Goal: Information Seeking & Learning: Learn about a topic

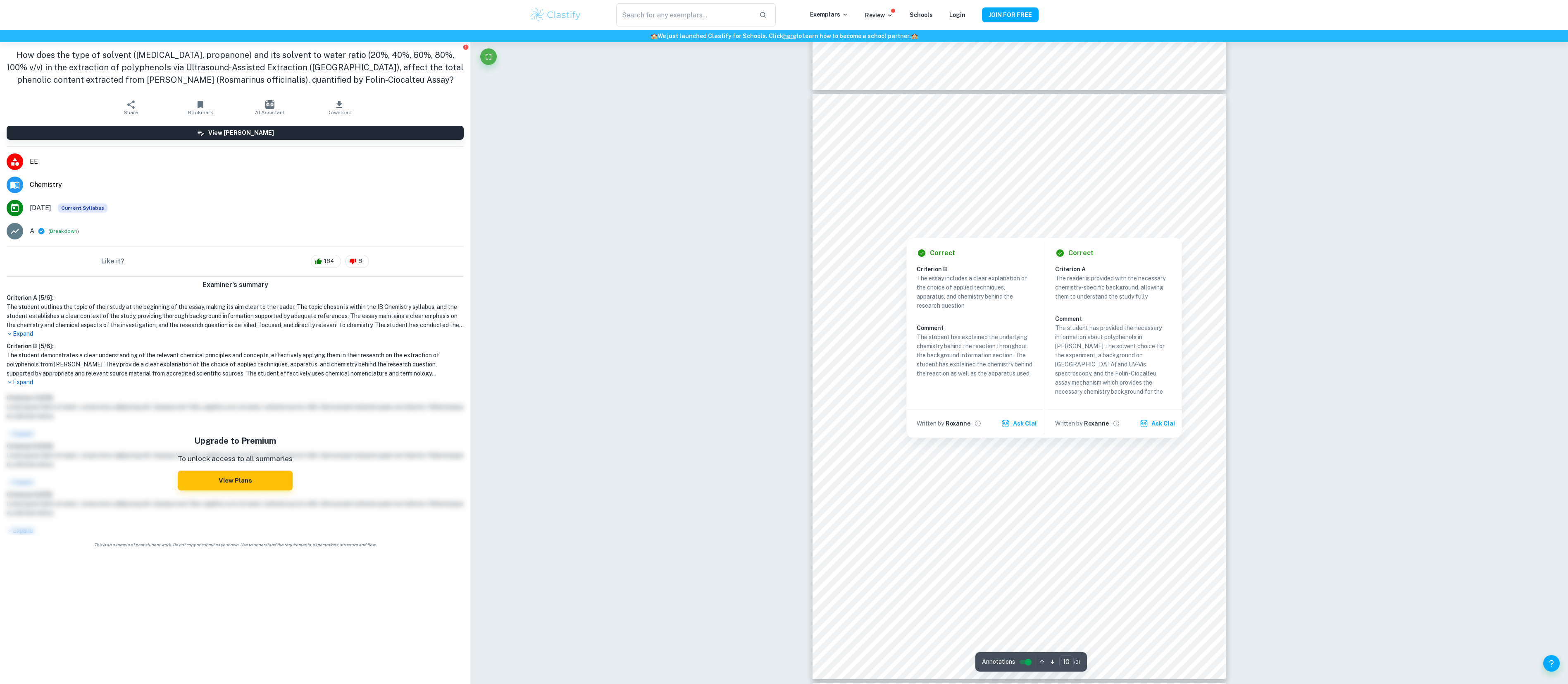
scroll to position [5583, 0]
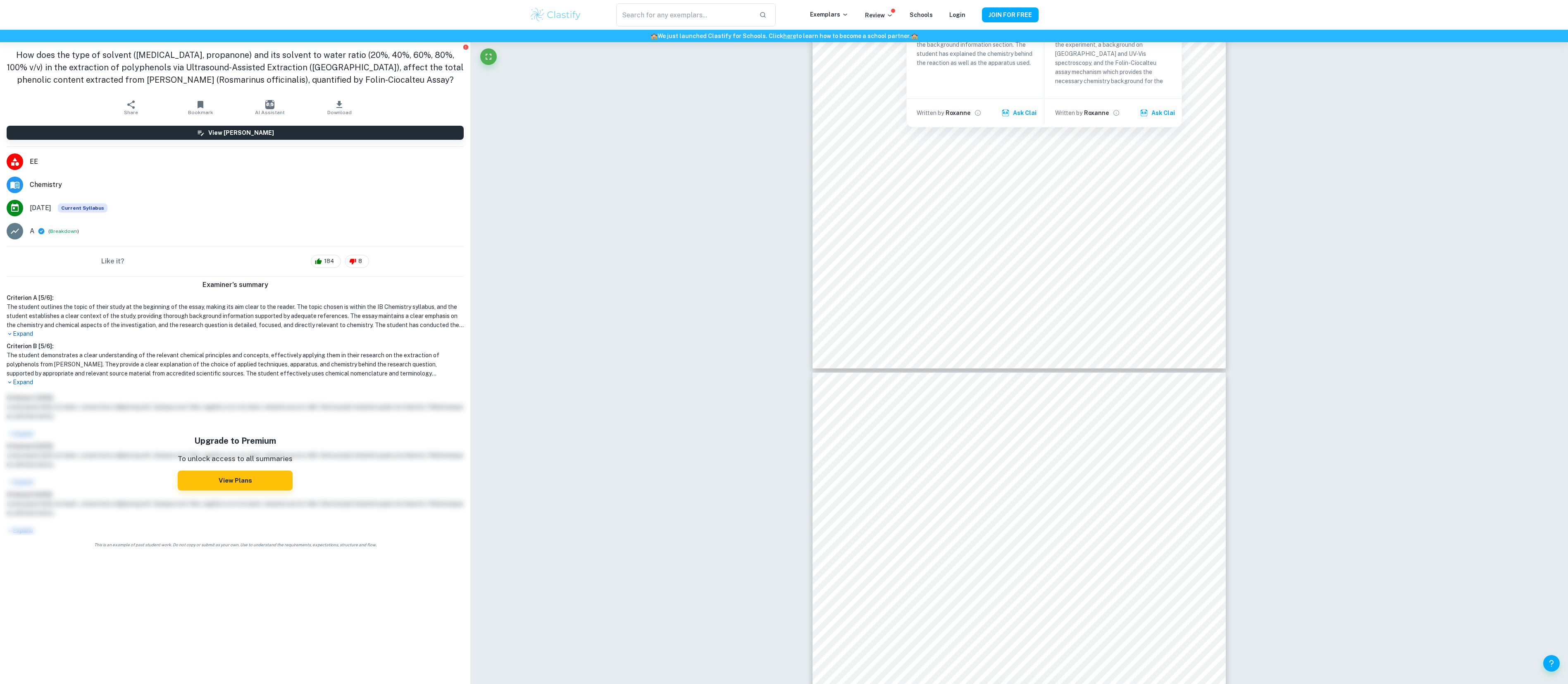
type input "11"
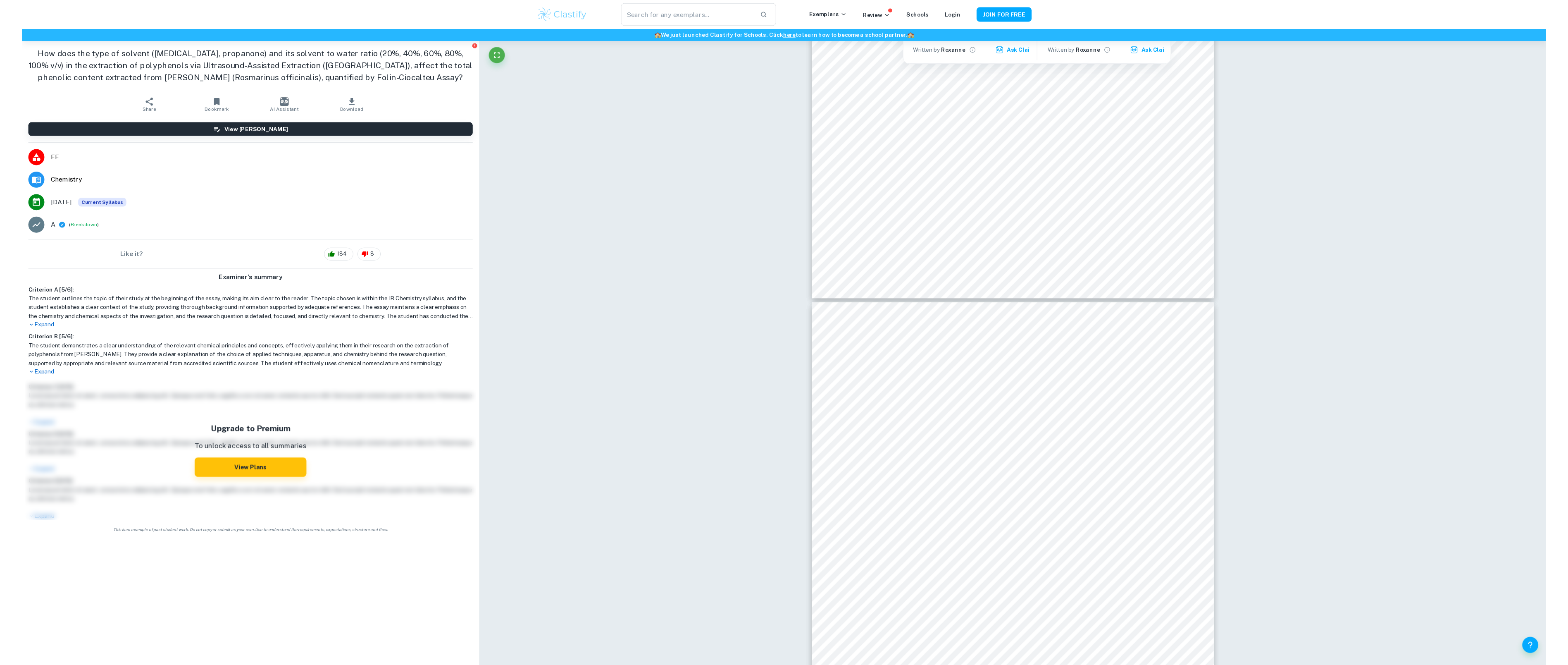
scroll to position [6078, 0]
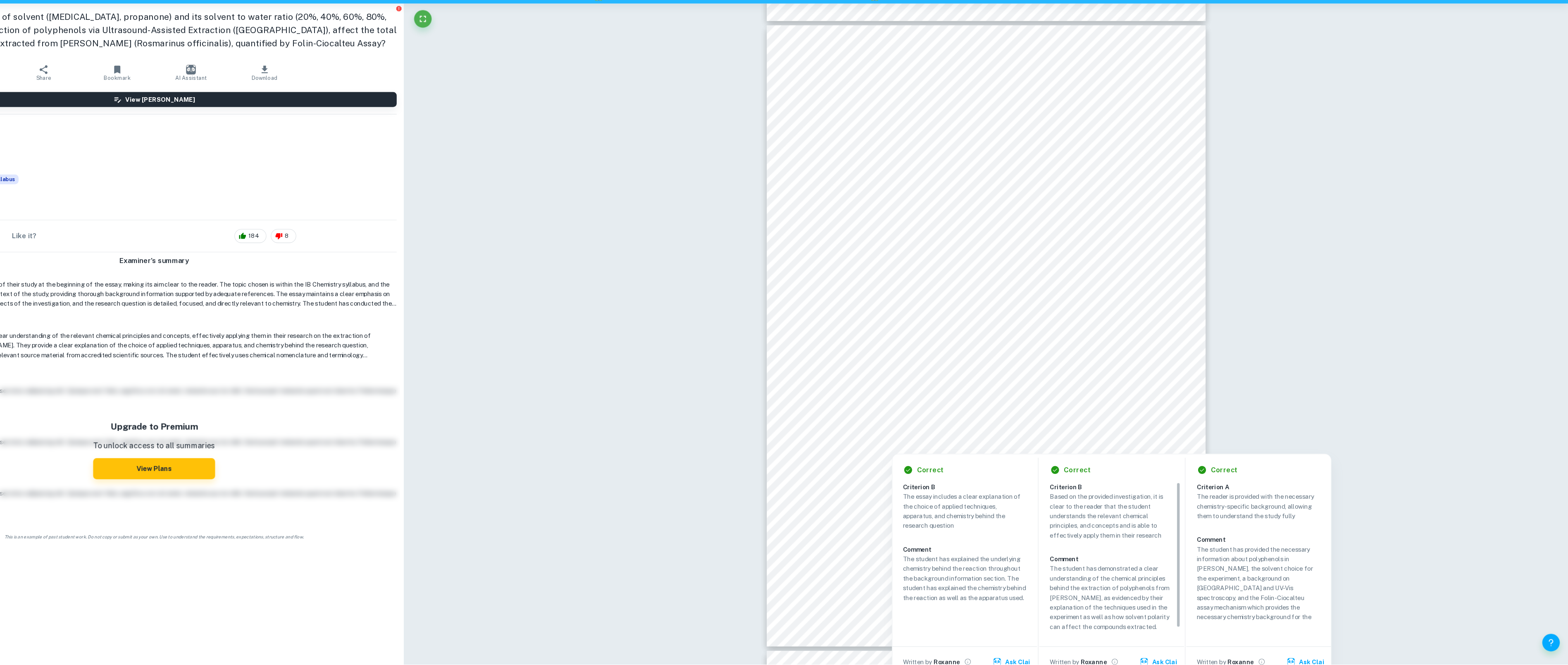
drag, startPoint x: 1537, startPoint y: 393, endPoint x: 1465, endPoint y: 436, distance: 83.9
